Goal: Task Accomplishment & Management: Manage account settings

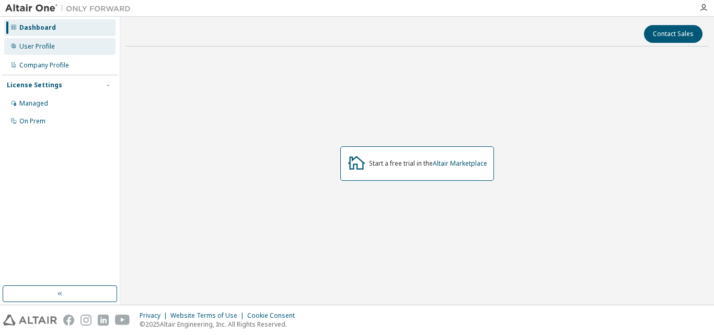
click at [50, 45] on div "User Profile" at bounding box center [37, 46] width 36 height 8
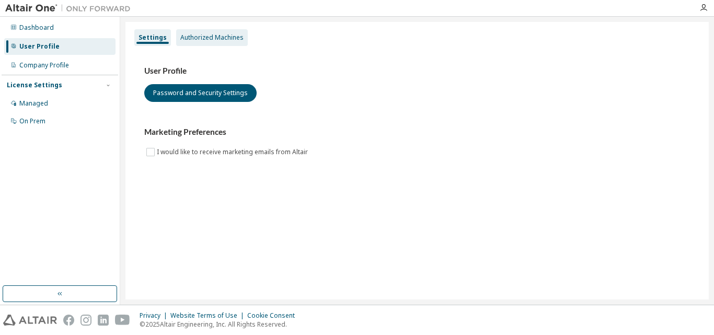
click at [206, 38] on div "Authorized Machines" at bounding box center [211, 37] width 63 height 8
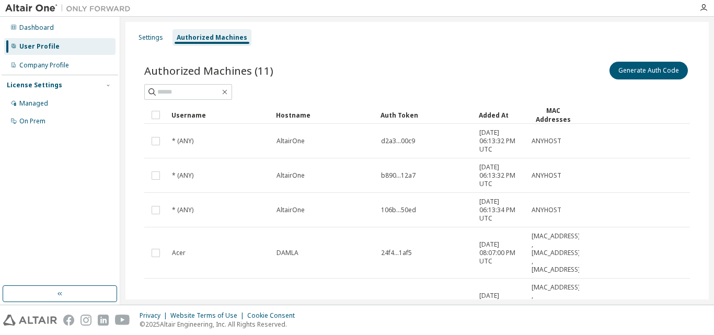
drag, startPoint x: 714, startPoint y: 123, endPoint x: 706, endPoint y: 153, distance: 31.3
click at [706, 153] on div "Settings Authorized Machines Authorized Machines (11) Generate Auth Code Clear …" at bounding box center [417, 161] width 594 height 288
drag, startPoint x: 714, startPoint y: 117, endPoint x: 706, endPoint y: 134, distance: 19.4
click at [707, 134] on div "Settings Authorized Machines Authorized Machines (11) Generate Auth Code Clear …" at bounding box center [417, 161] width 594 height 288
click at [110, 86] on icon "button" at bounding box center [108, 85] width 6 height 6
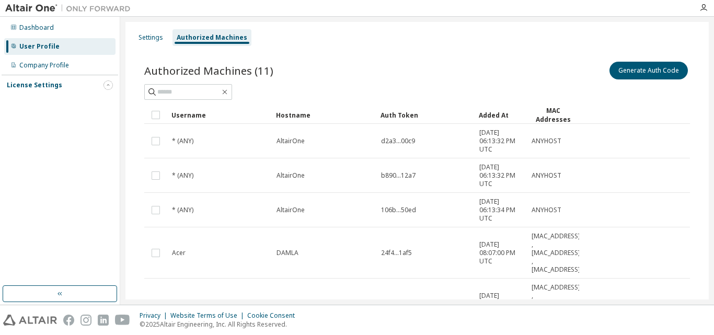
click at [110, 86] on icon "button" at bounding box center [108, 85] width 6 height 6
click at [39, 104] on div "Managed" at bounding box center [33, 103] width 29 height 8
